Goal: Book appointment/travel/reservation

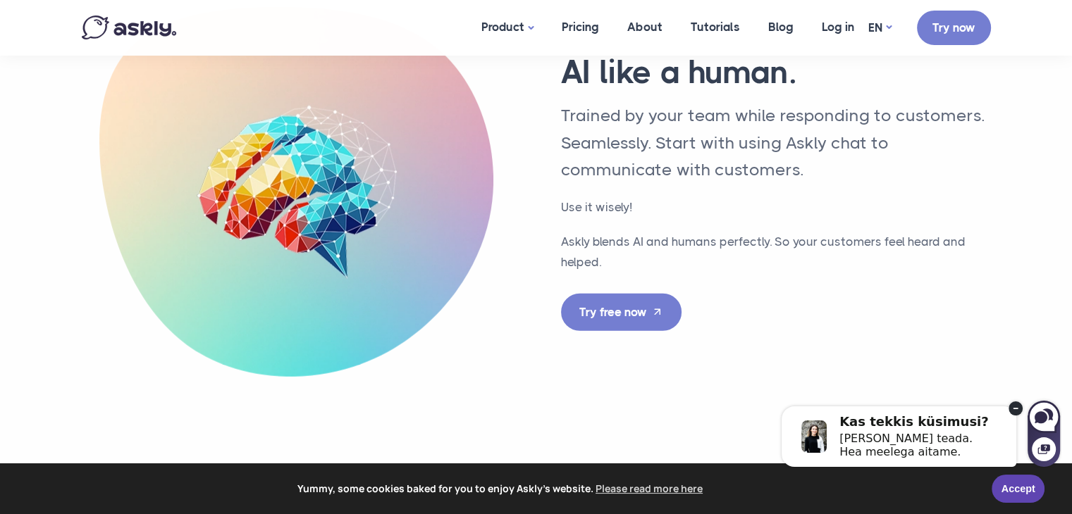
scroll to position [4637, 0]
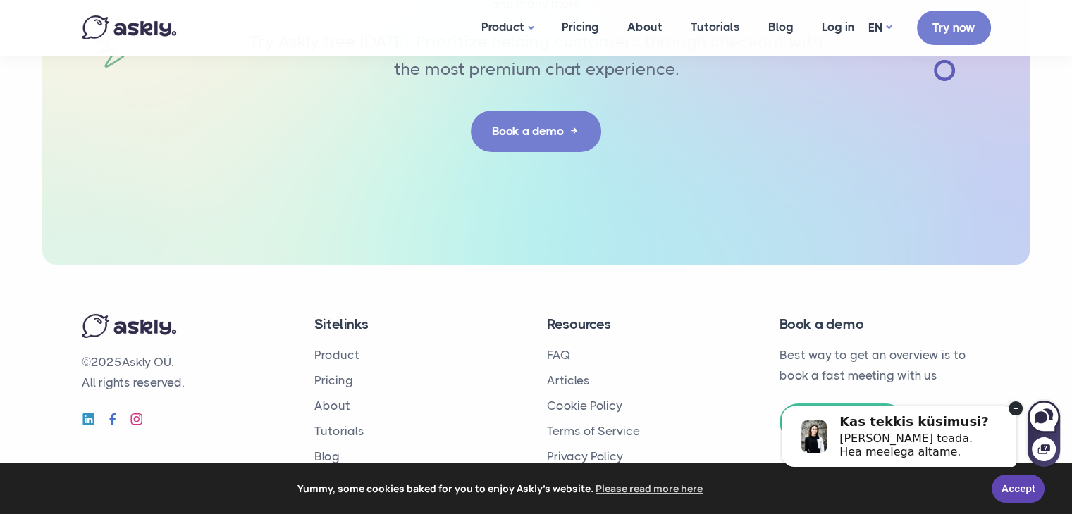
click at [1009, 402] on icon at bounding box center [1016, 409] width 14 height 14
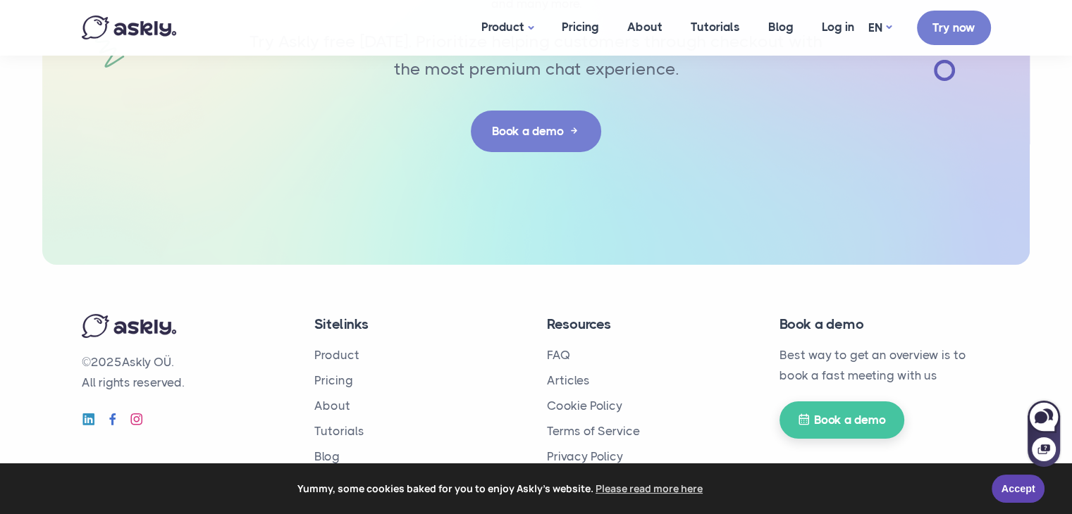
click at [881, 418] on link "Book a demo" at bounding box center [841, 420] width 125 height 37
click at [331, 405] on link "About" at bounding box center [332, 407] width 36 height 14
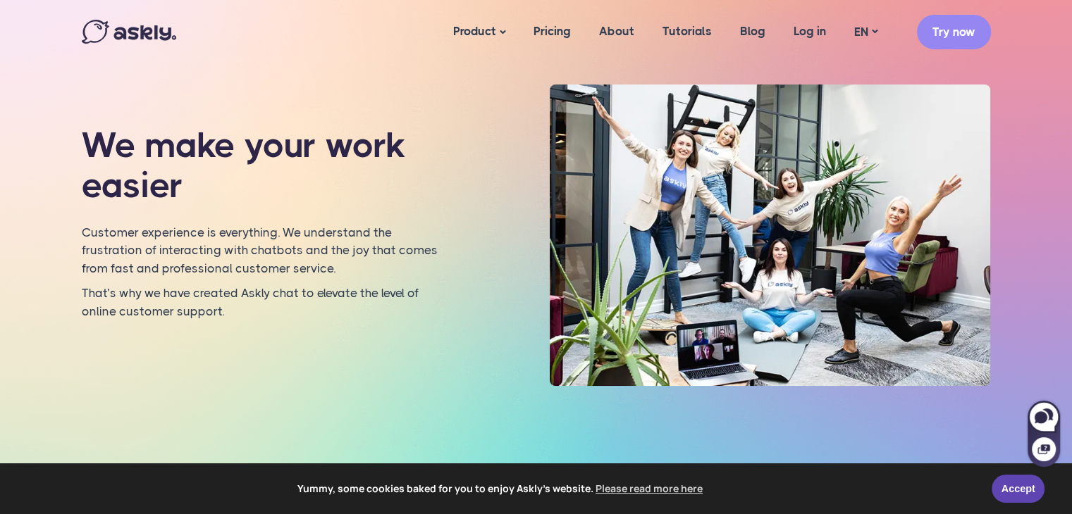
click at [857, 18] on ul "EN ET PL Try now" at bounding box center [915, 32] width 151 height 35
click at [860, 25] on link "EN" at bounding box center [865, 32] width 51 height 20
click at [862, 73] on link "ET" at bounding box center [865, 70] width 56 height 25
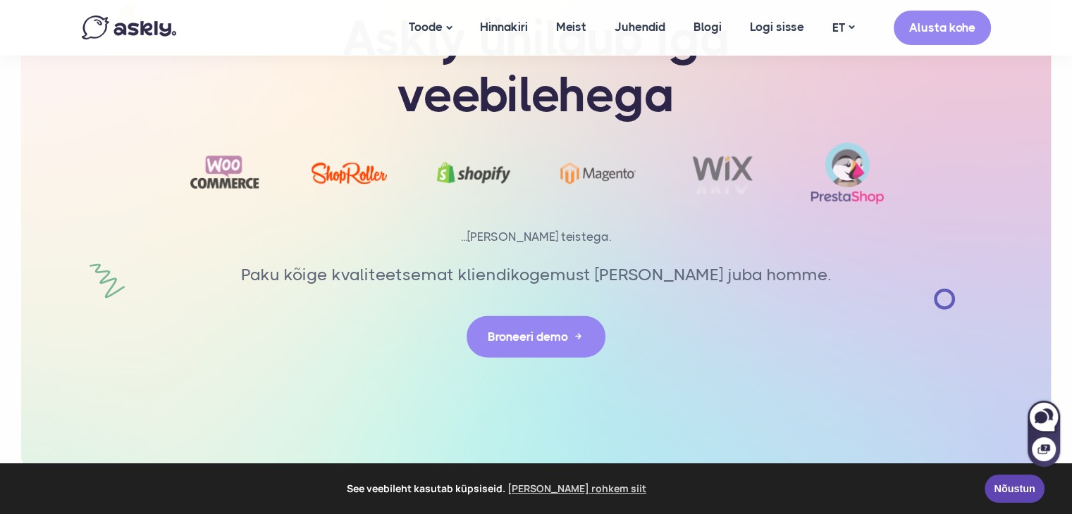
scroll to position [3303, 0]
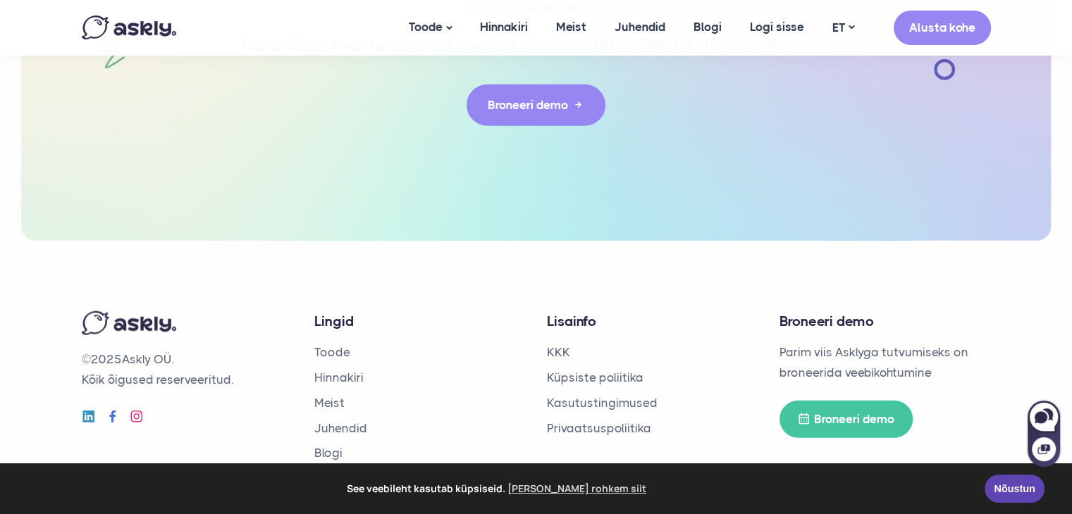
click at [507, 93] on link "Broneeri demo" at bounding box center [536, 106] width 139 height 42
